Goal: Check status: Check status

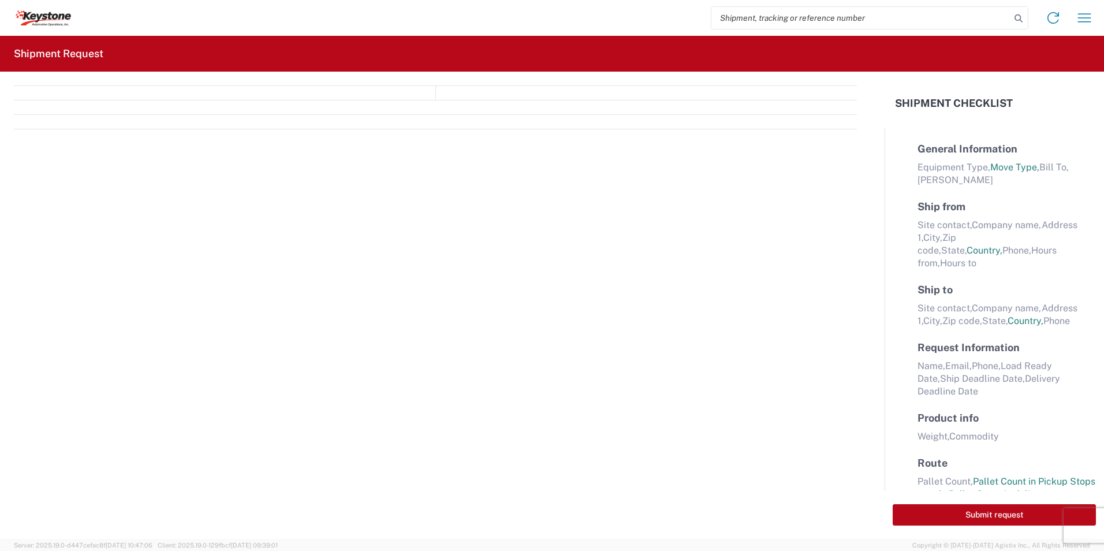
select select "FULL"
select select "LBS"
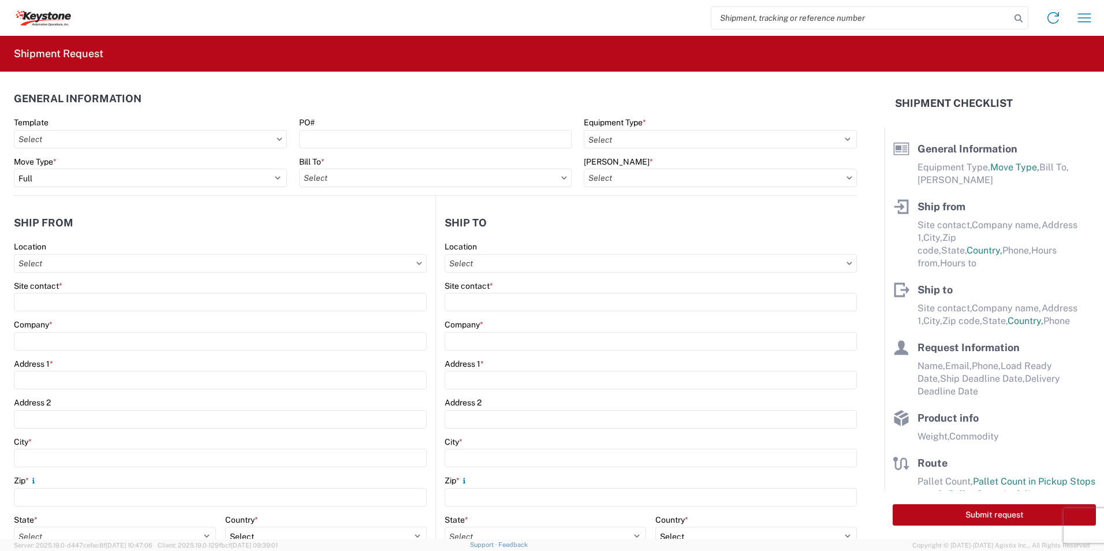
click at [739, 18] on input "search" at bounding box center [861, 18] width 299 height 22
paste input "56796820"
type input "56796820"
click at [1023, 20] on icon at bounding box center [1019, 18] width 16 height 16
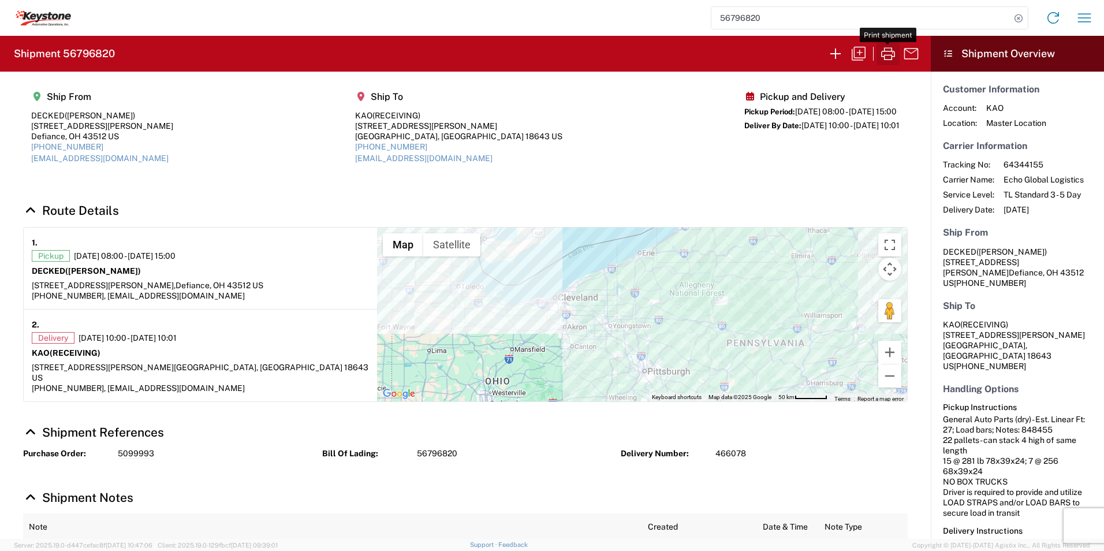
click at [888, 53] on icon "button" at bounding box center [888, 53] width 18 height 18
